Goal: Information Seeking & Learning: Learn about a topic

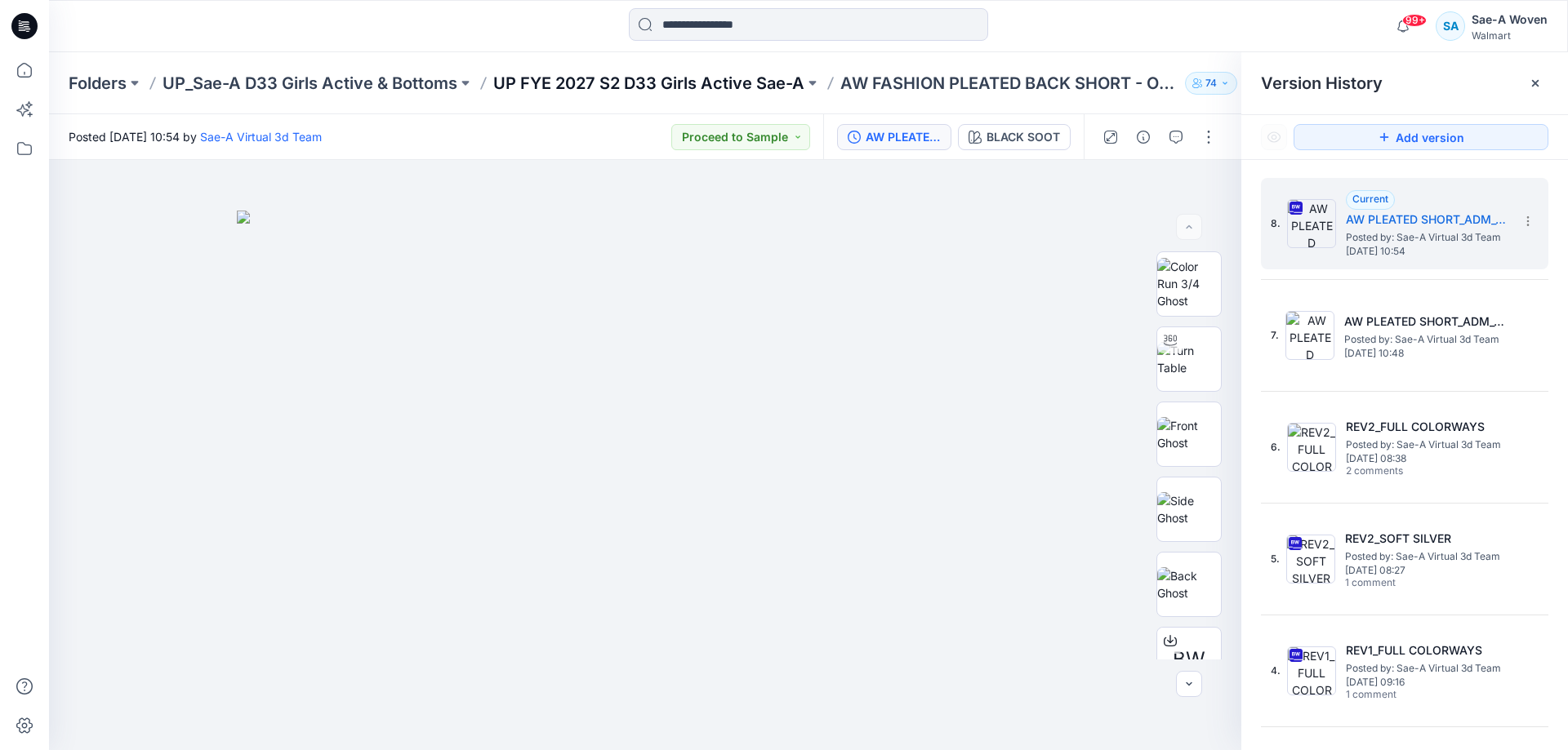
click at [760, 90] on p "UP FYE 2027 S2 D33 Girls Active Sae-A" at bounding box center [648, 84] width 311 height 23
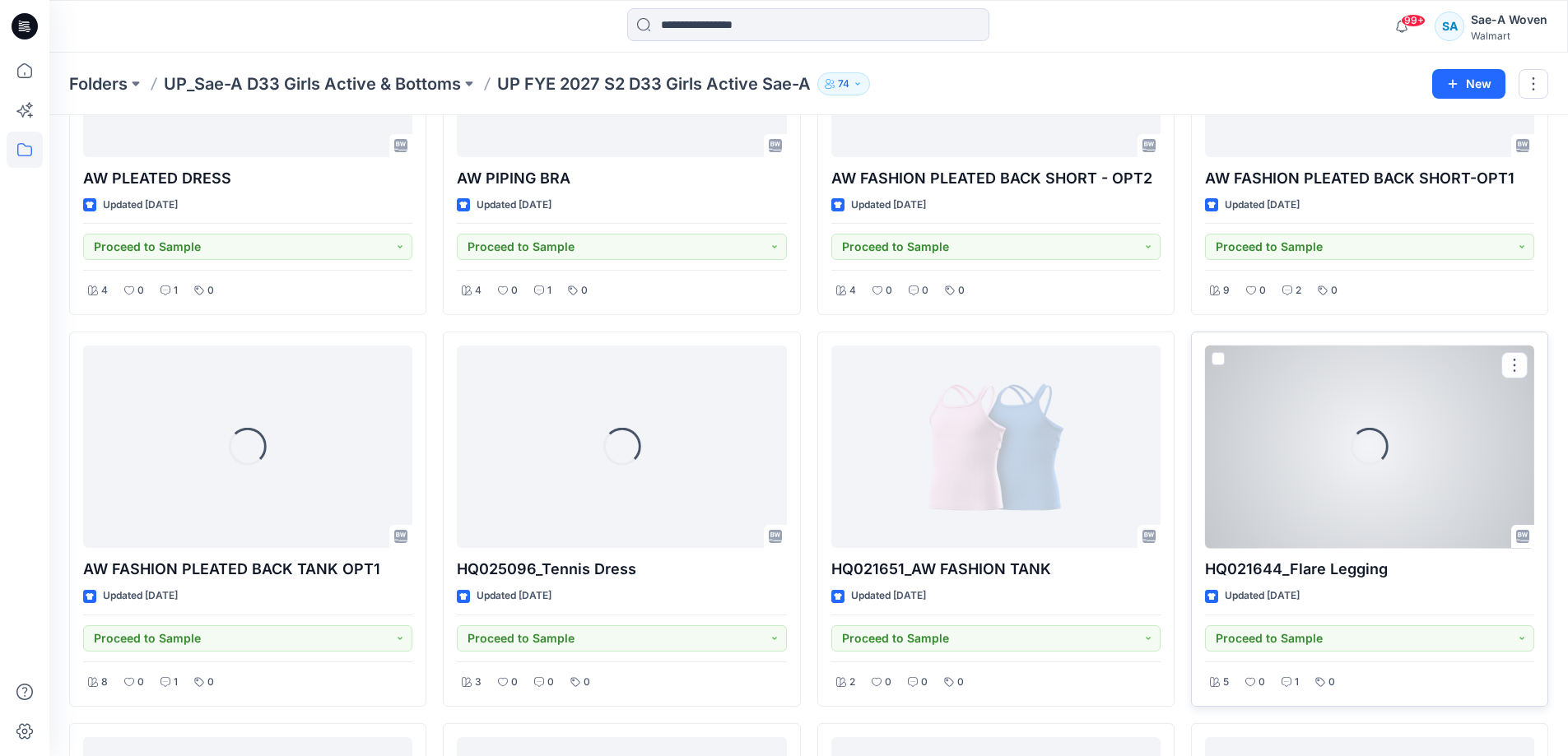
scroll to position [246, 0]
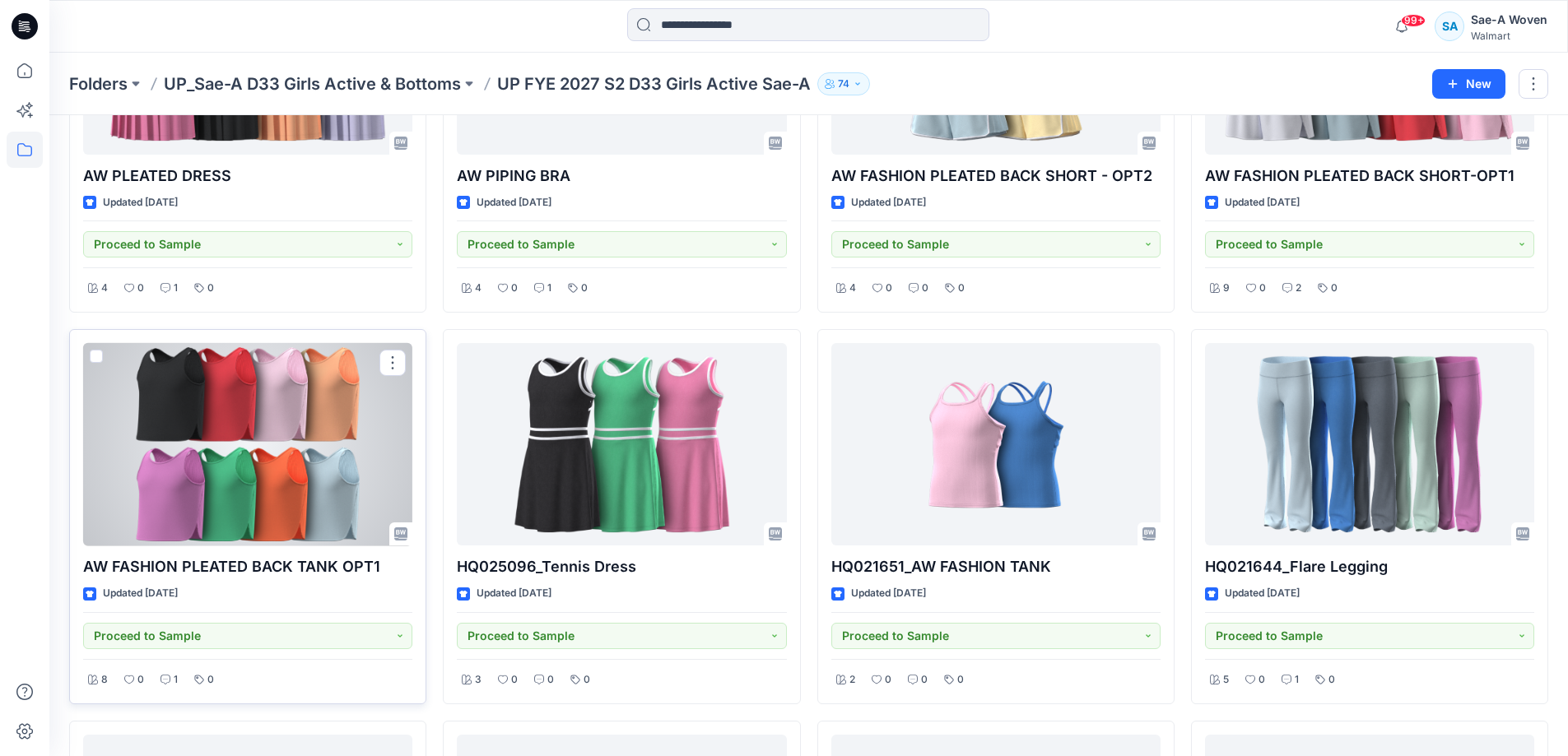
click at [272, 489] on div at bounding box center [247, 445] width 329 height 203
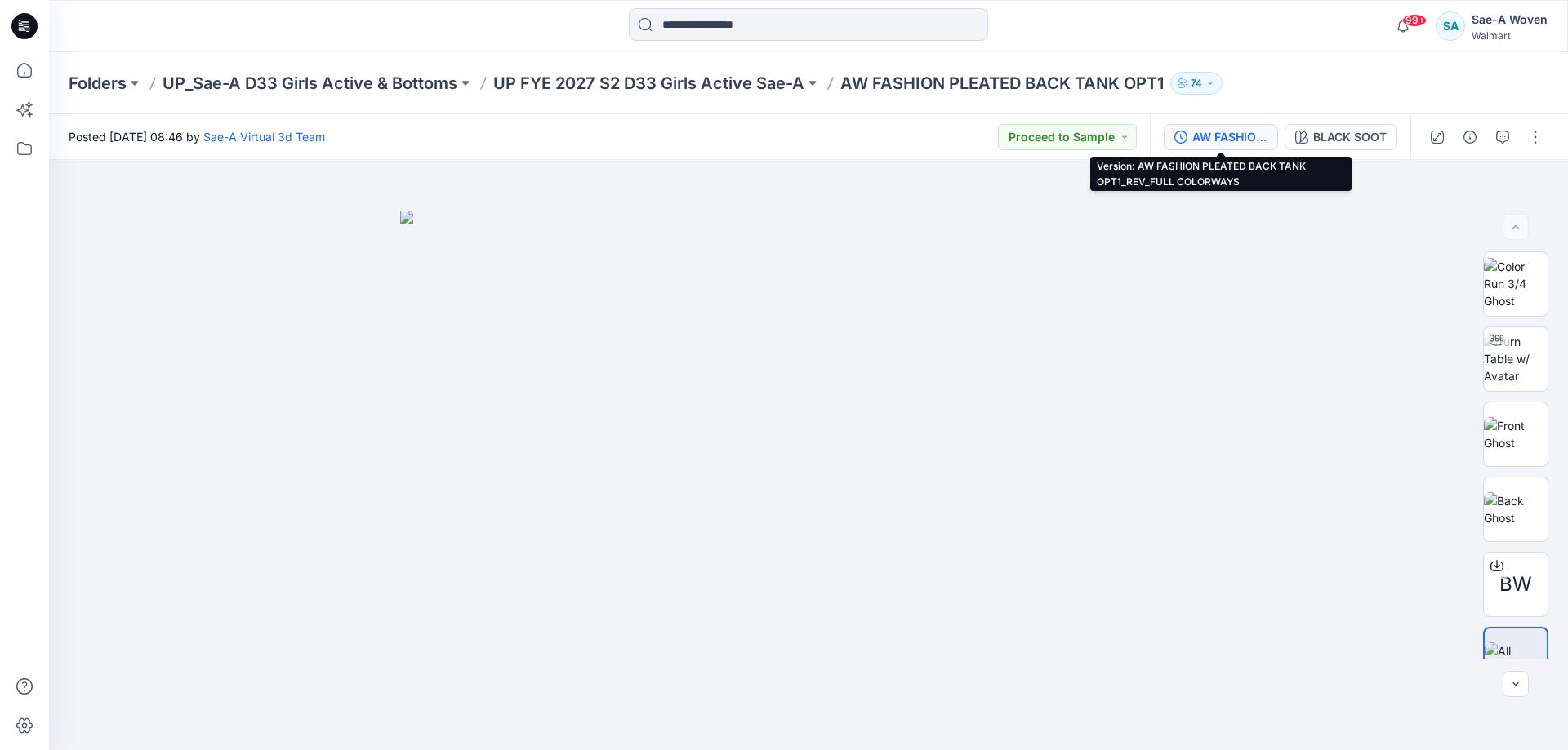
click at [1202, 132] on div "AW FASHION PLEATED BACK TANK OPT1_REV_FULL COLORWAYS" at bounding box center [1229, 137] width 75 height 18
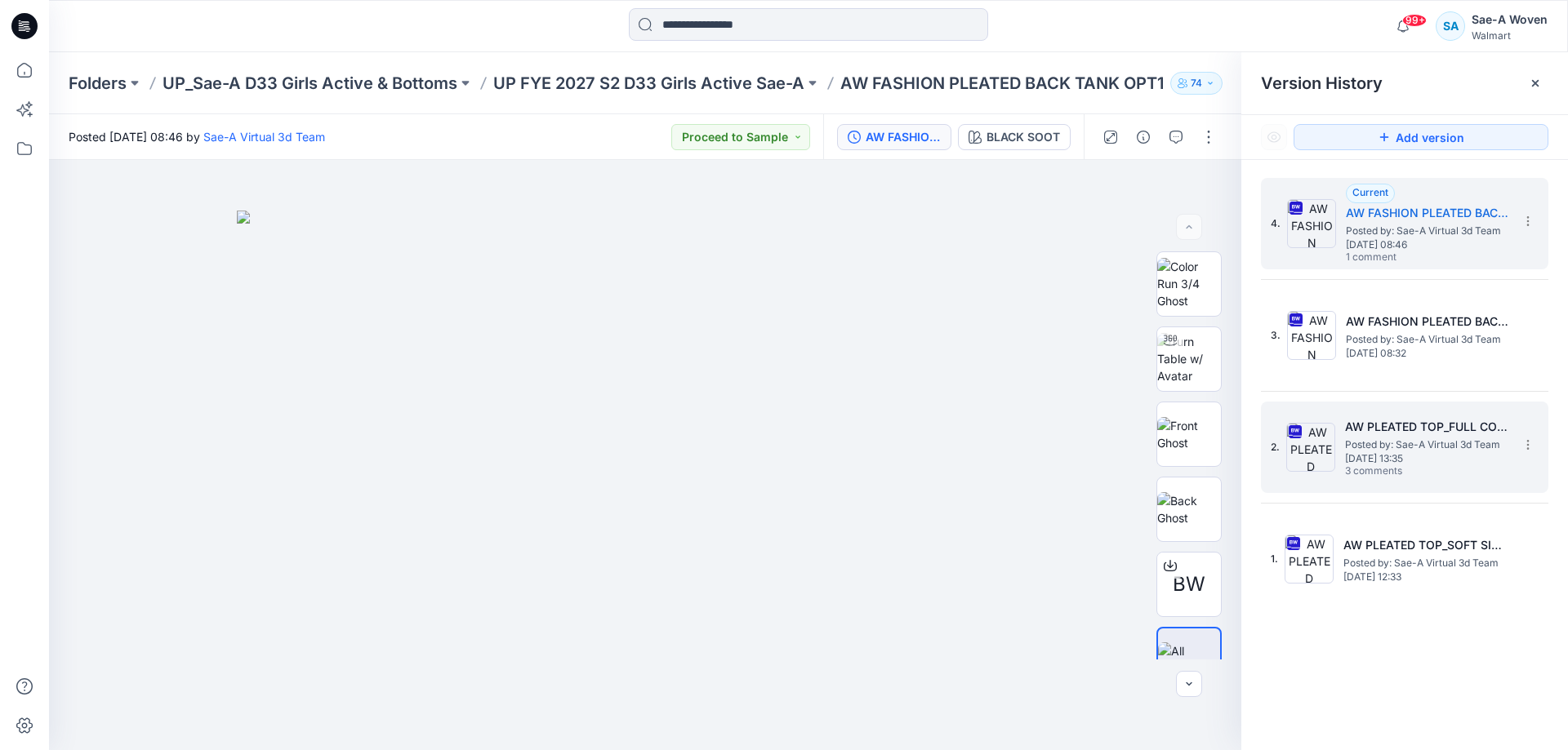
click at [1423, 432] on h5 "AW PLEATED TOP_FULL COLORWAYS" at bounding box center [1427, 426] width 164 height 20
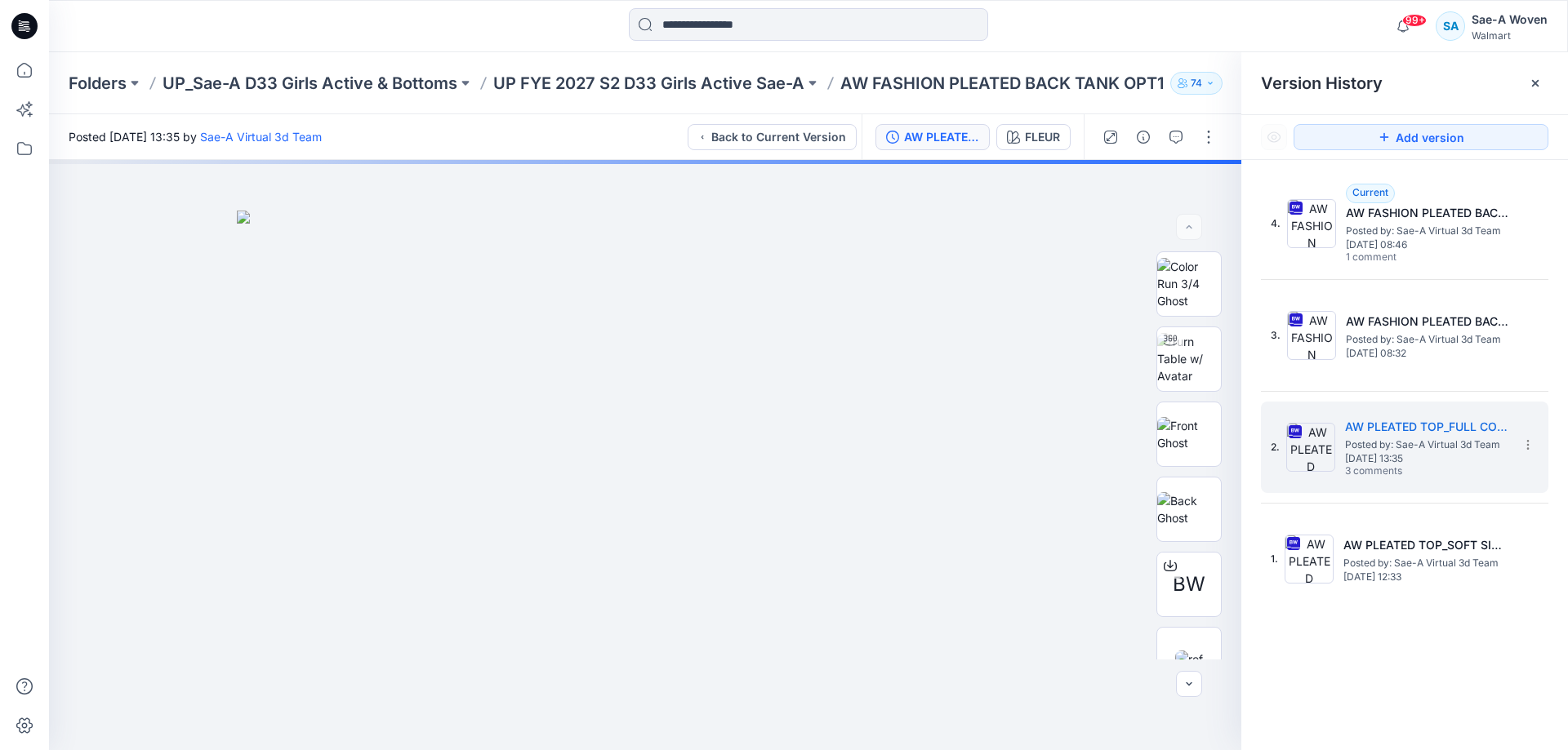
click at [1537, 79] on icon at bounding box center [1535, 83] width 13 height 13
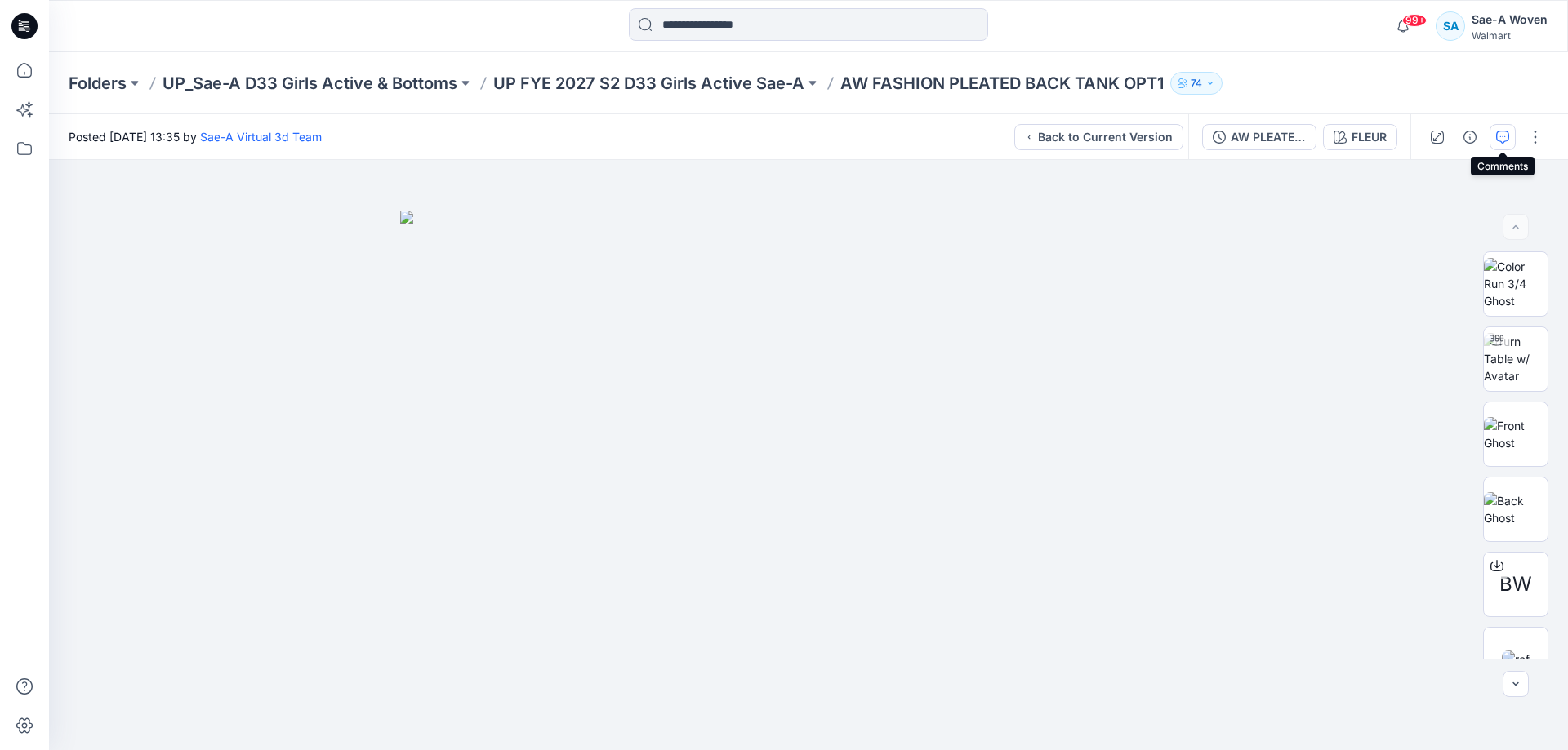
click at [1509, 132] on button "button" at bounding box center [1503, 137] width 26 height 26
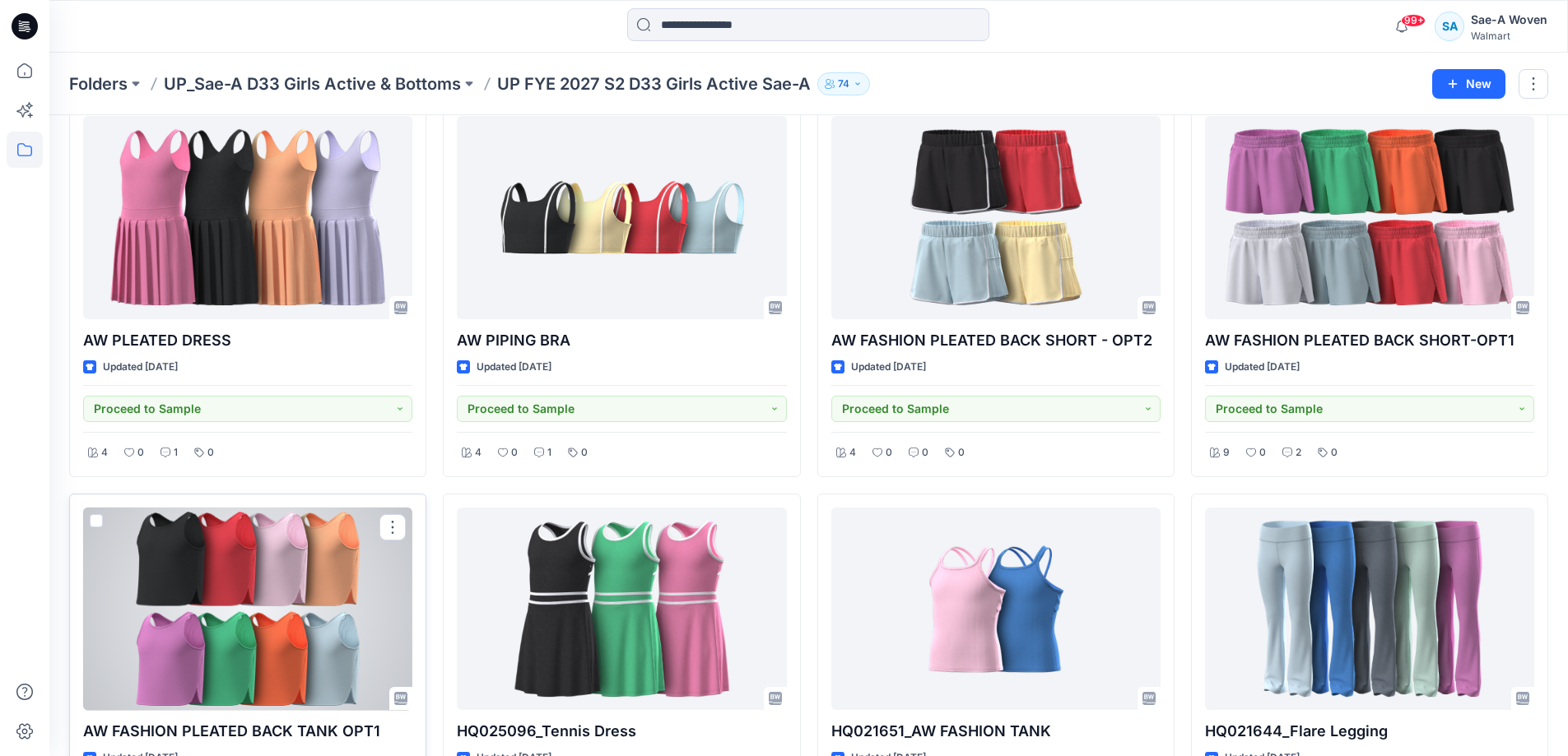
scroll to position [246, 0]
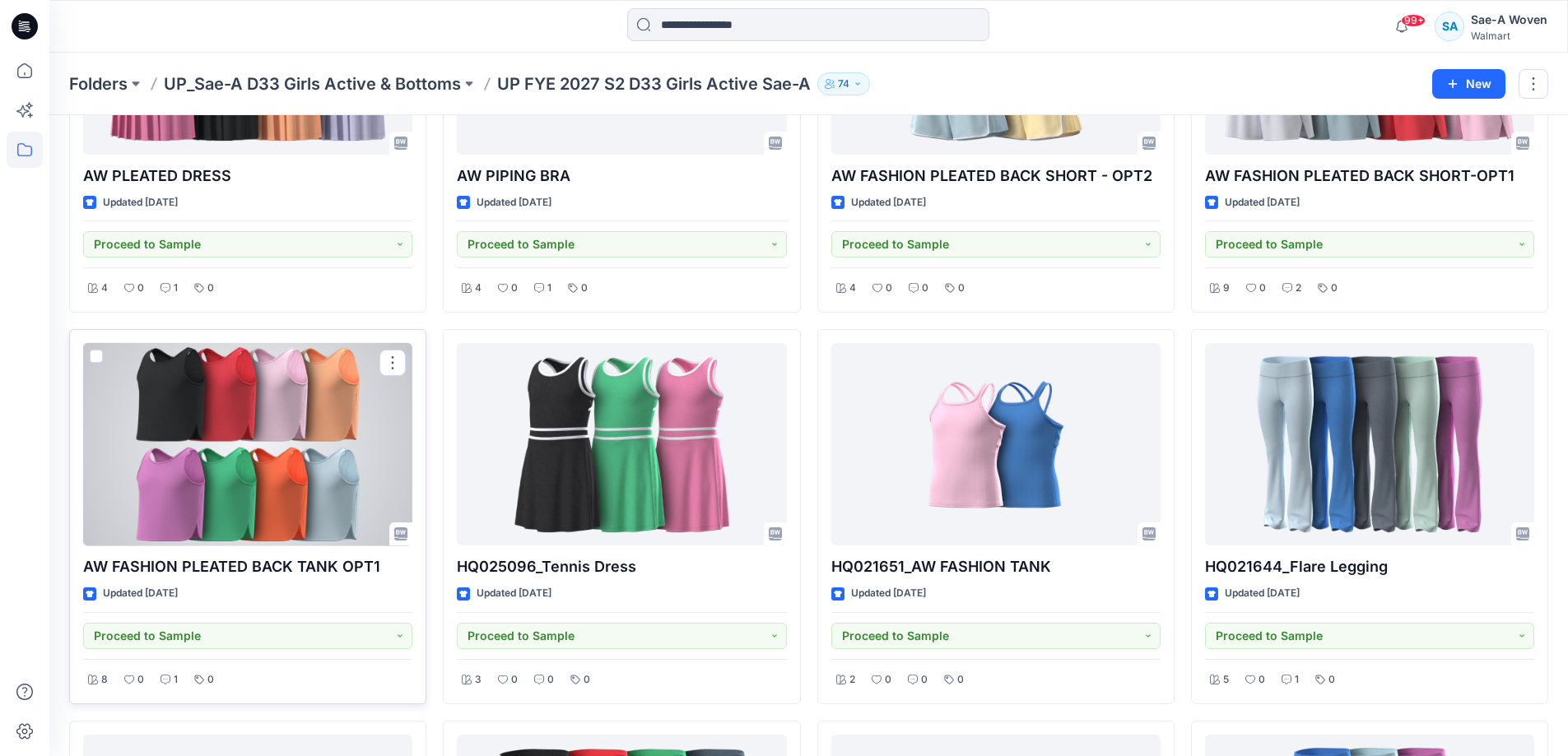
click at [296, 511] on div at bounding box center [247, 445] width 329 height 203
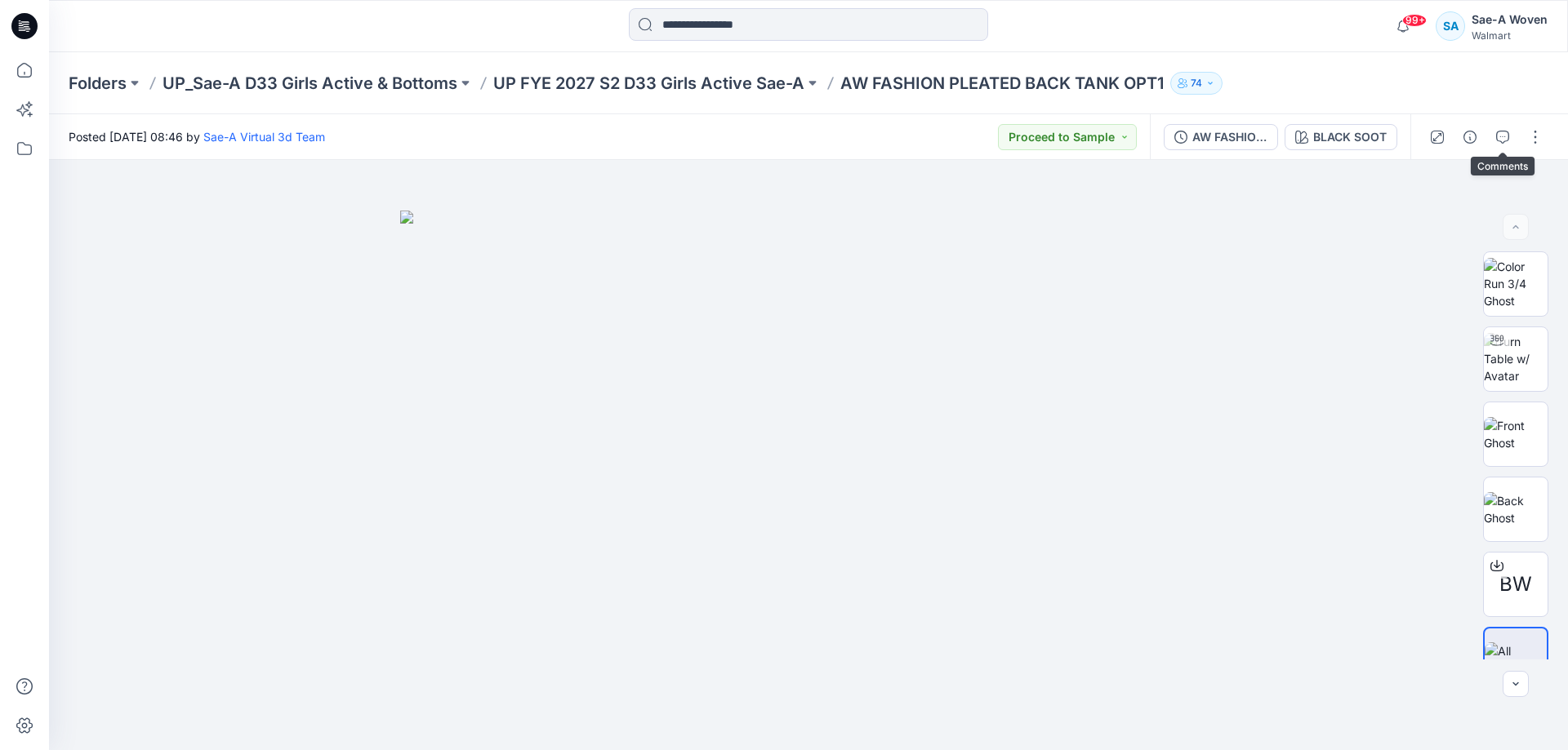
click at [1510, 128] on button "button" at bounding box center [1503, 137] width 26 height 26
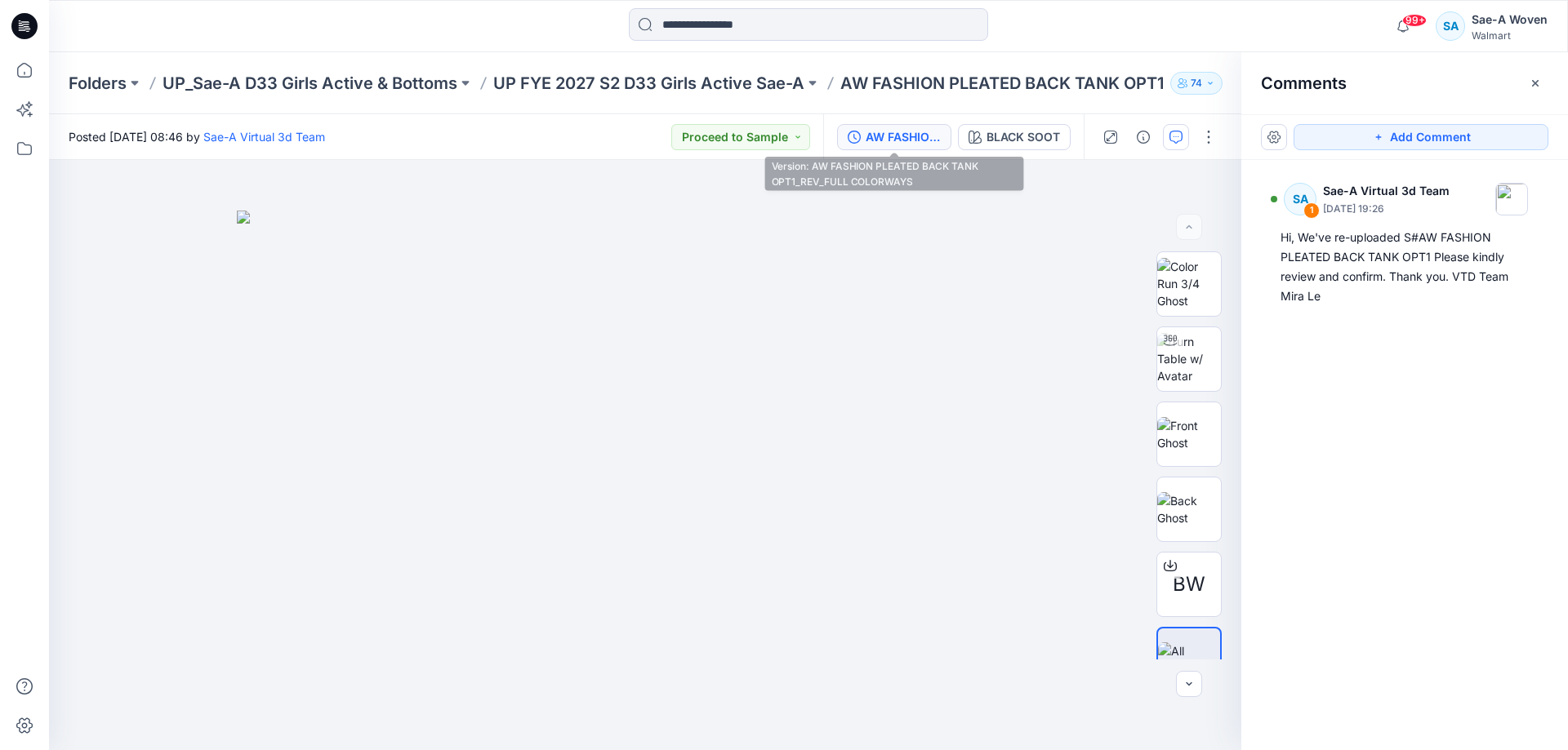
click at [939, 145] on div "AW FASHION PLEATED BACK TANK OPT1_REV_FULL COLORWAYS" at bounding box center [903, 137] width 75 height 18
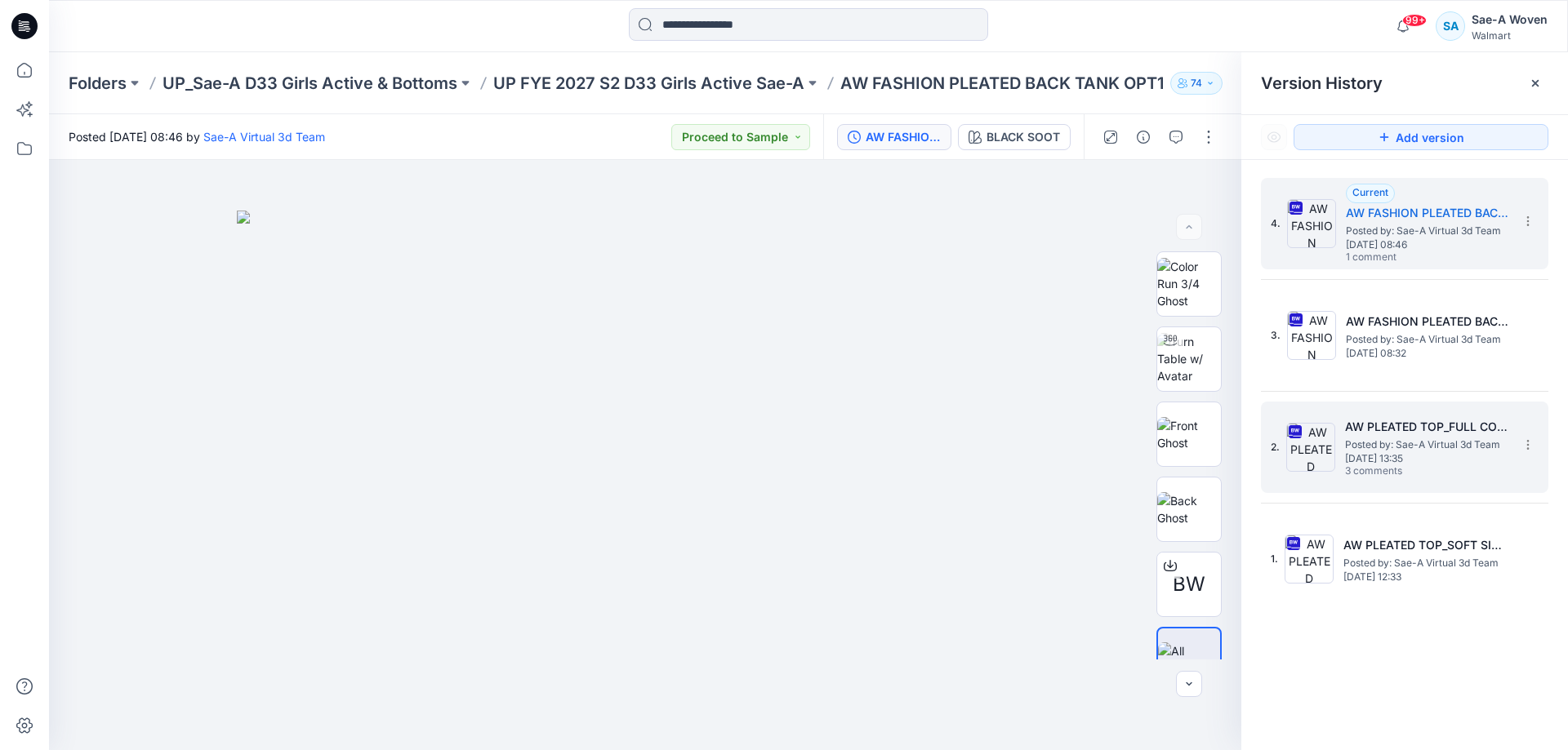
click at [1459, 432] on h5 "AW PLEATED TOP_FULL COLORWAYS" at bounding box center [1427, 426] width 164 height 20
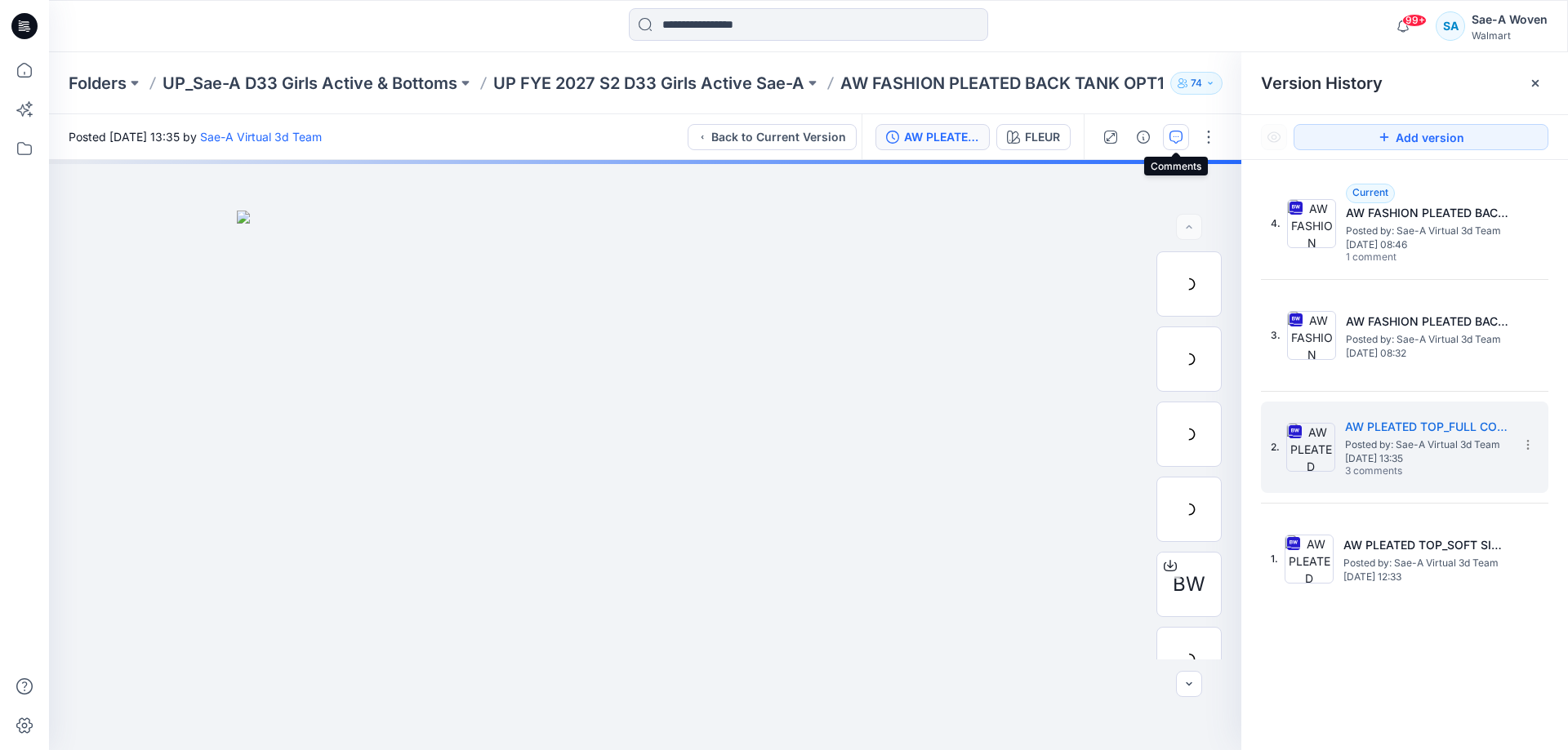
click at [1179, 135] on icon "button" at bounding box center [1175, 137] width 13 height 13
